Goal: Communication & Community: Answer question/provide support

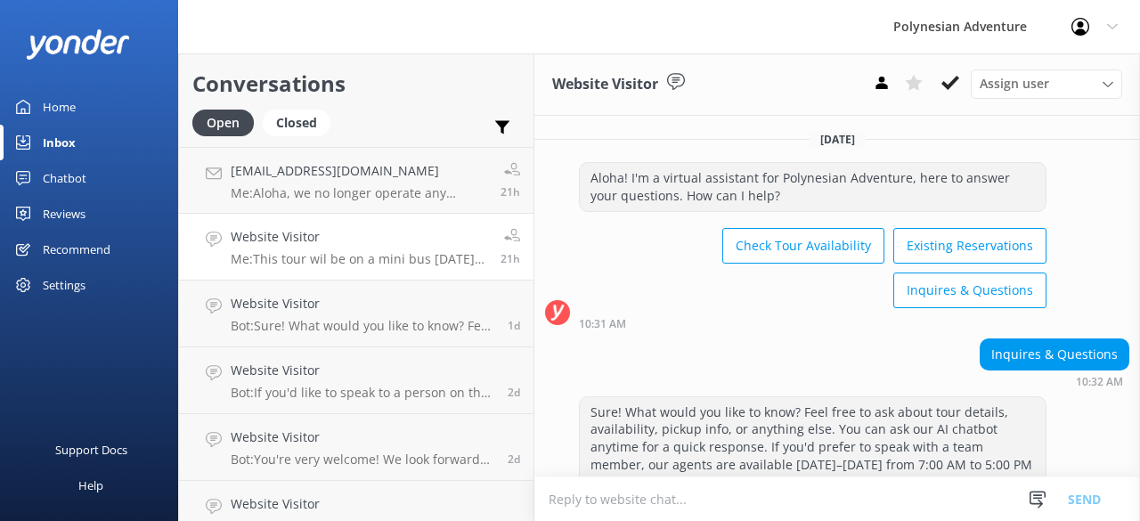
scroll to position [616, 0]
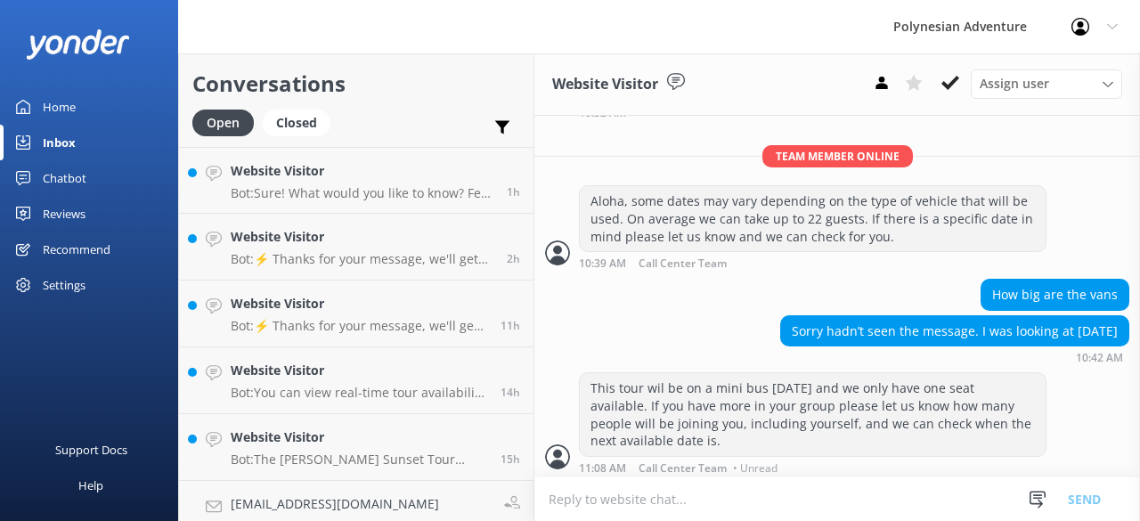
click at [602, 35] on div "Polynesian Adventure Profile Settings Logout" at bounding box center [570, 26] width 1140 height 53
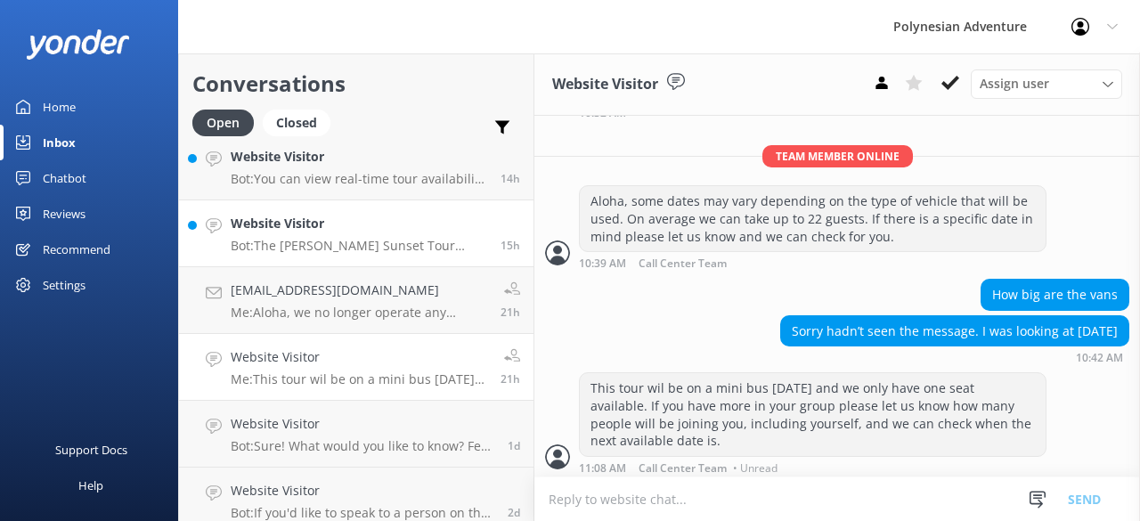
click at [355, 248] on p "Bot: The Maui Haleakala Sunset Tour includes round-trip transportation, but the…" at bounding box center [359, 246] width 256 height 16
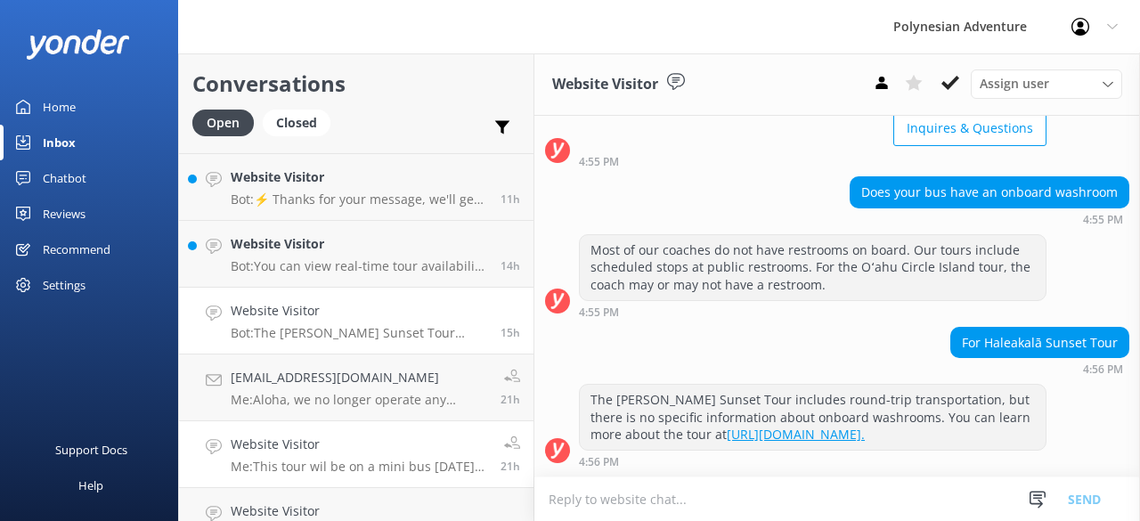
scroll to position [9, 0]
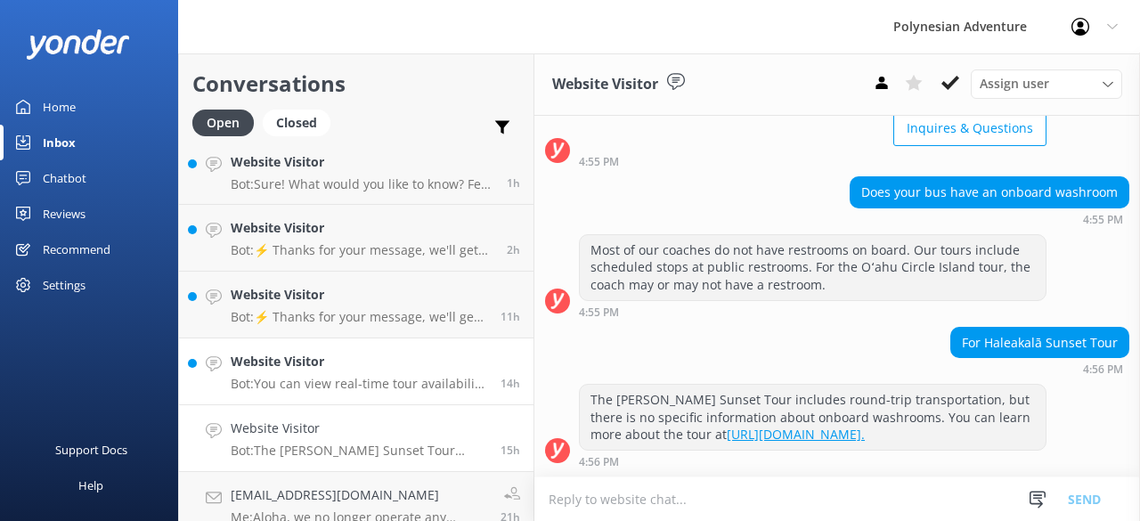
click at [347, 375] on div "Website Visitor Bot: You can view real-time tour availability and book your Pol…" at bounding box center [359, 371] width 256 height 39
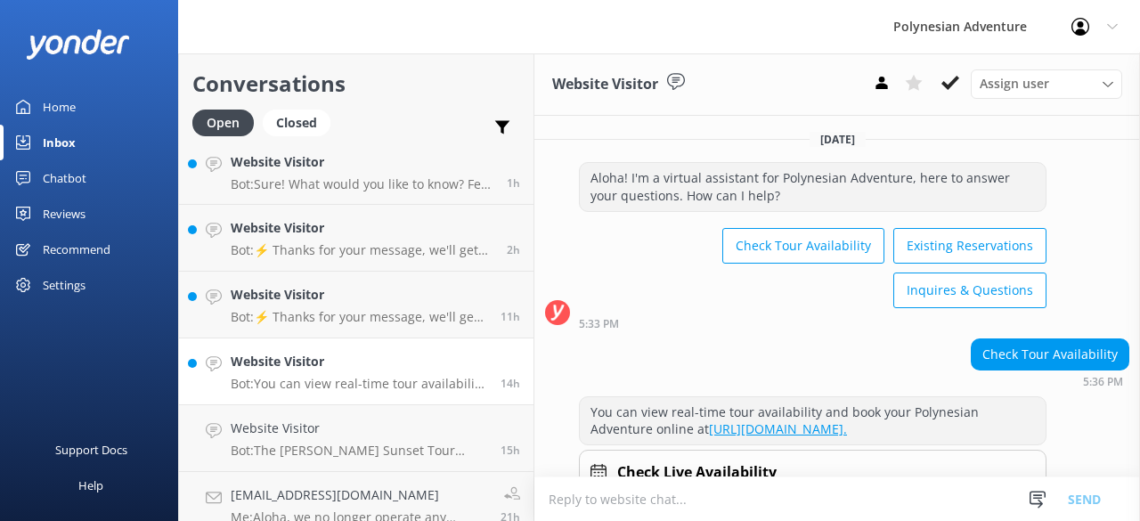
scroll to position [84, 0]
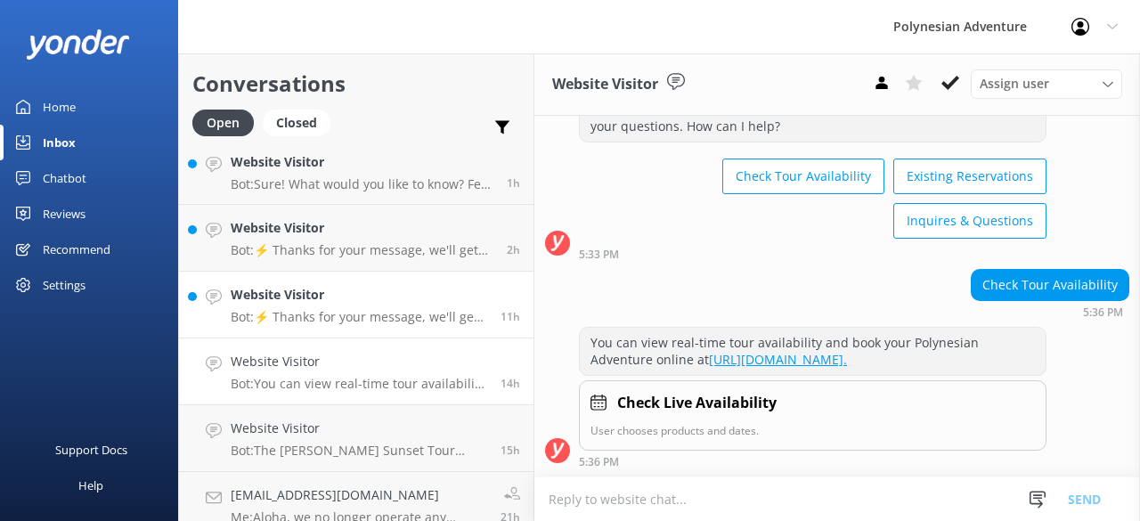
click at [333, 315] on p "Bot: ⚡ Thanks for your message, we'll get back to you as soon as we can. You're…" at bounding box center [359, 317] width 256 height 16
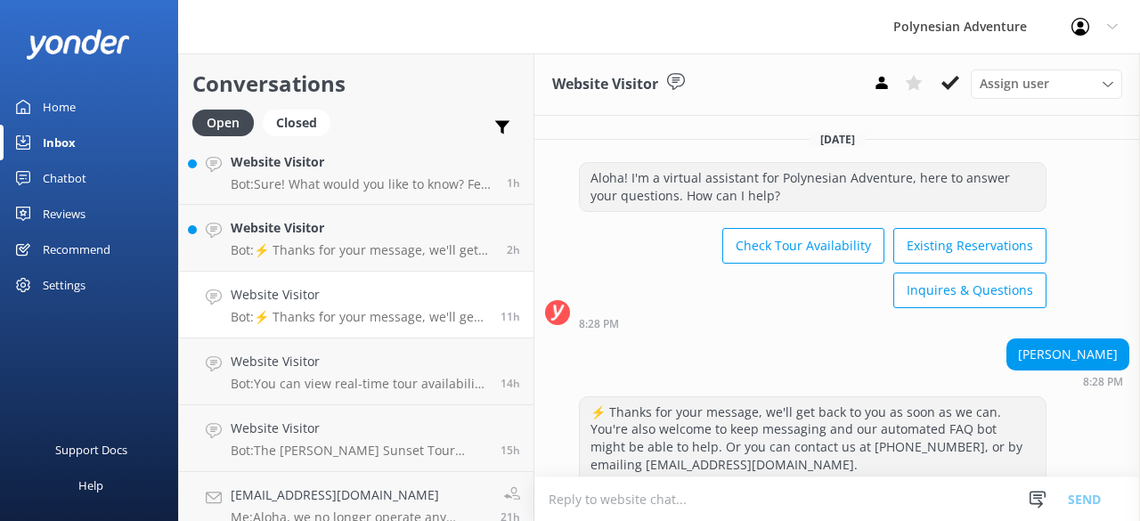
scroll to position [1, 0]
click at [427, 262] on link "Website Visitor Bot: ⚡ Thanks for your message, we'll get back to you as soon a…" at bounding box center [356, 238] width 354 height 67
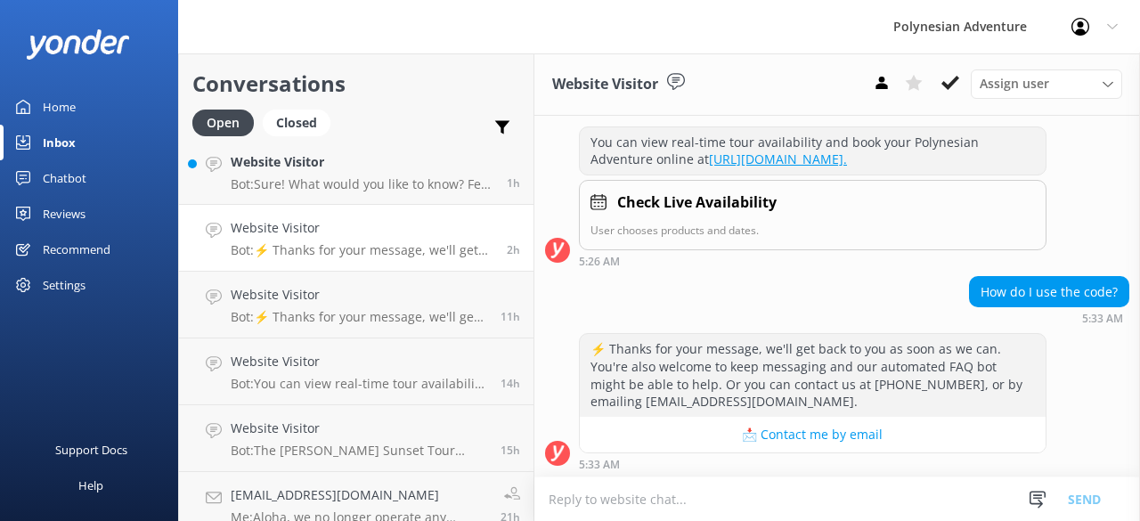
scroll to position [285, 0]
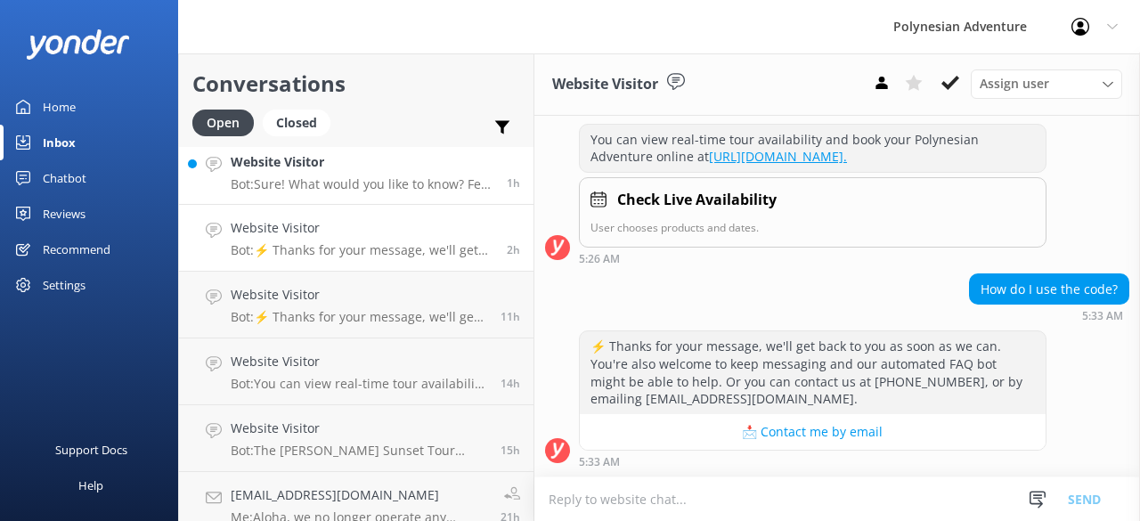
click at [349, 188] on p "Bot: Sure! What would you like to know? Feel free to ask about tour details, av…" at bounding box center [362, 184] width 263 height 16
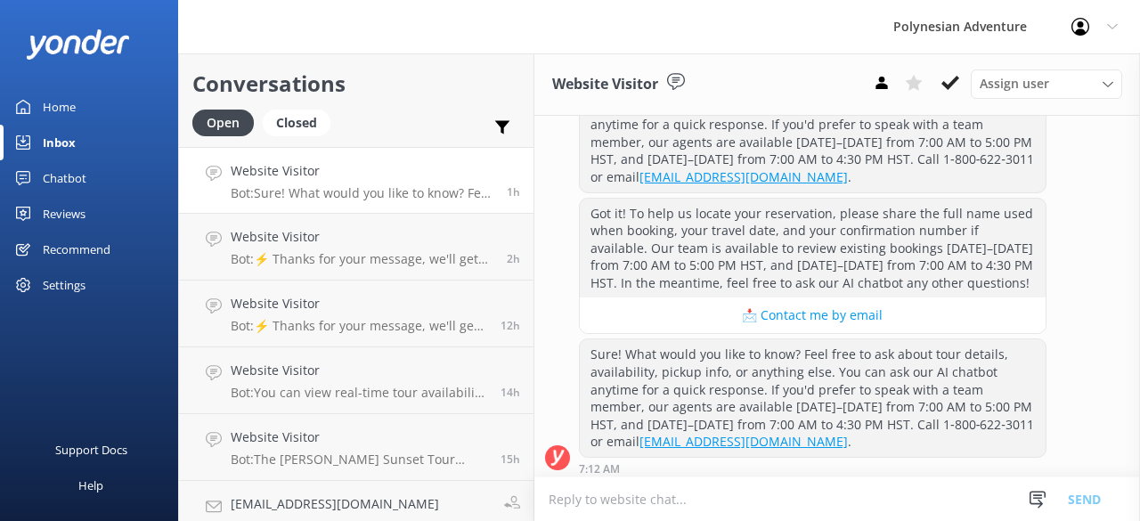
scroll to position [413, 0]
